Goal: Task Accomplishment & Management: Manage account settings

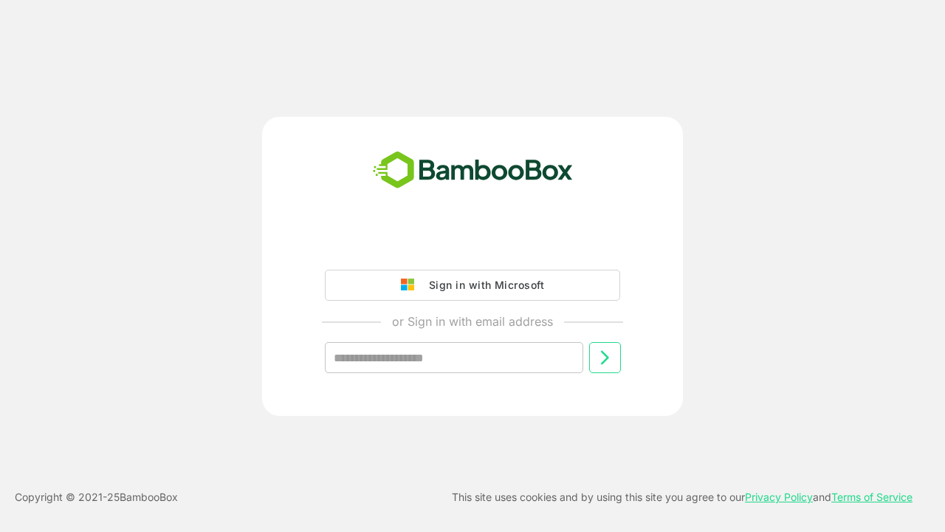
type input "**********"
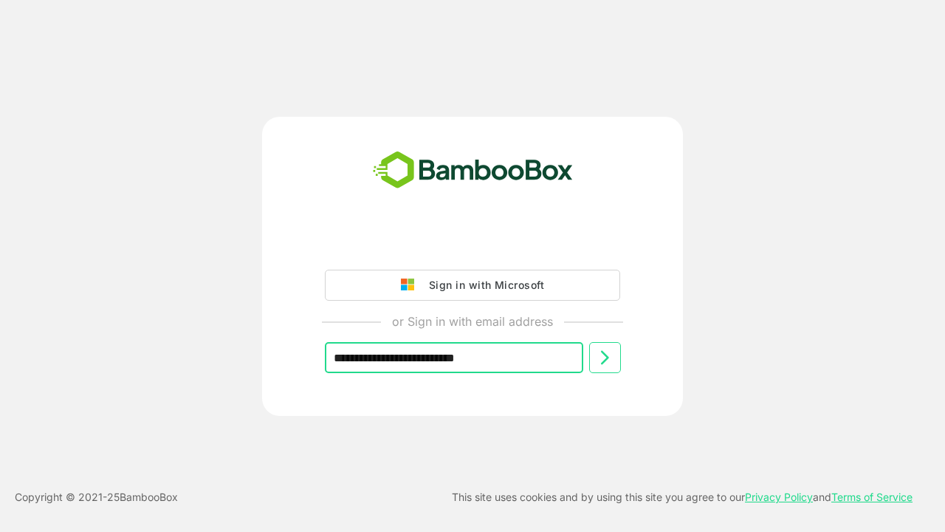
click at [605, 357] on icon at bounding box center [605, 358] width 18 height 18
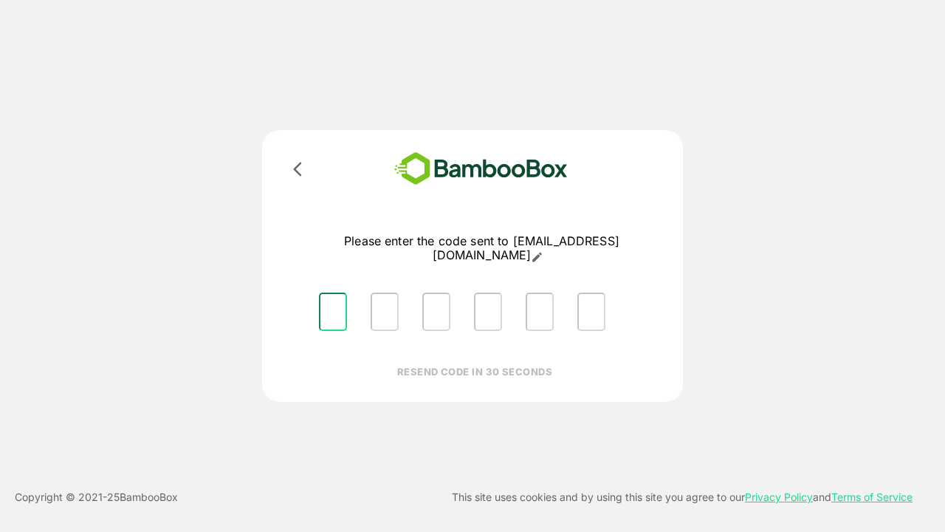
type input "*"
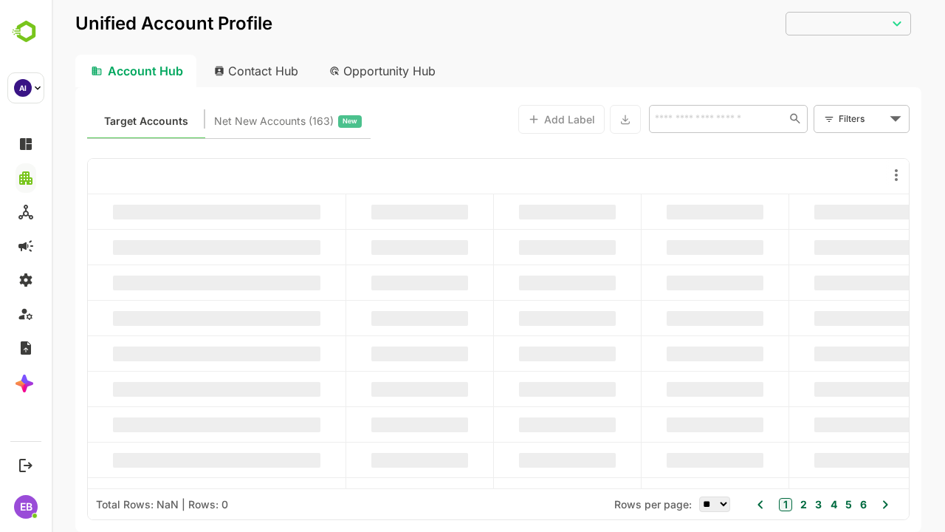
type input "**********"
